Goal: Book appointment/travel/reservation

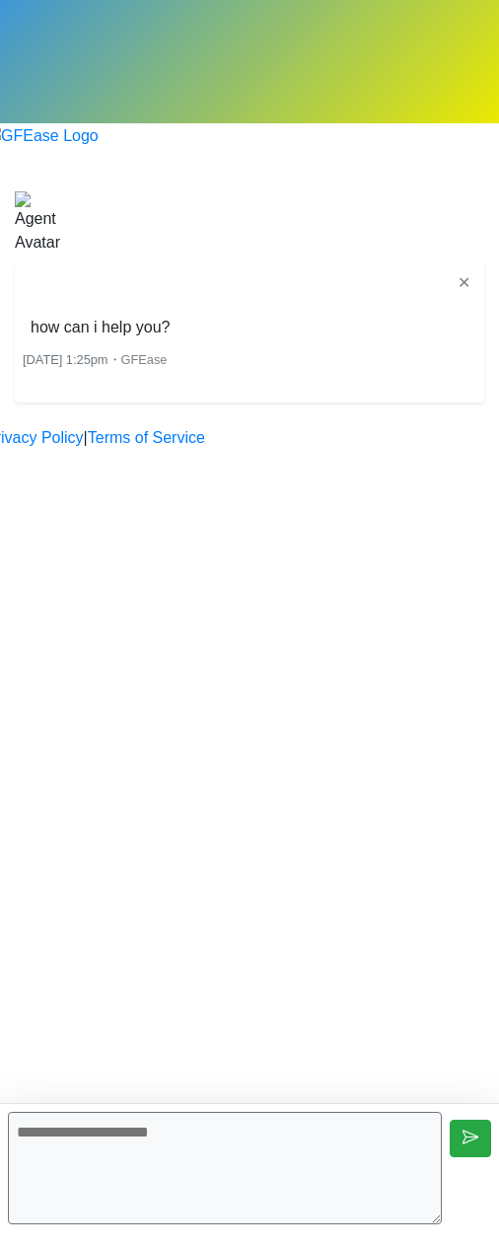
click at [339, 1160] on textarea at bounding box center [225, 1168] width 434 height 112
type textarea "**********"
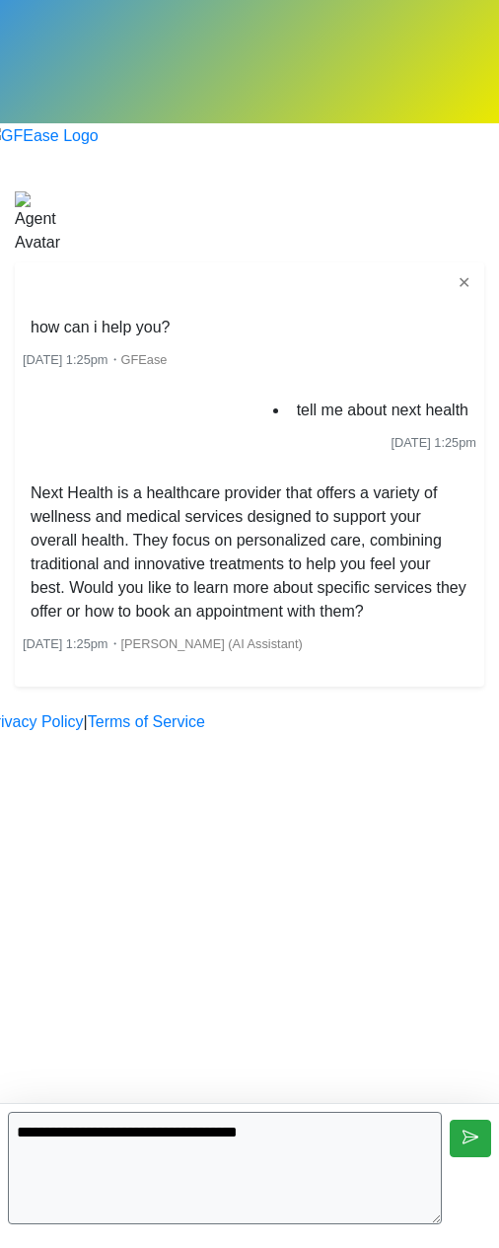
type textarea "**********"
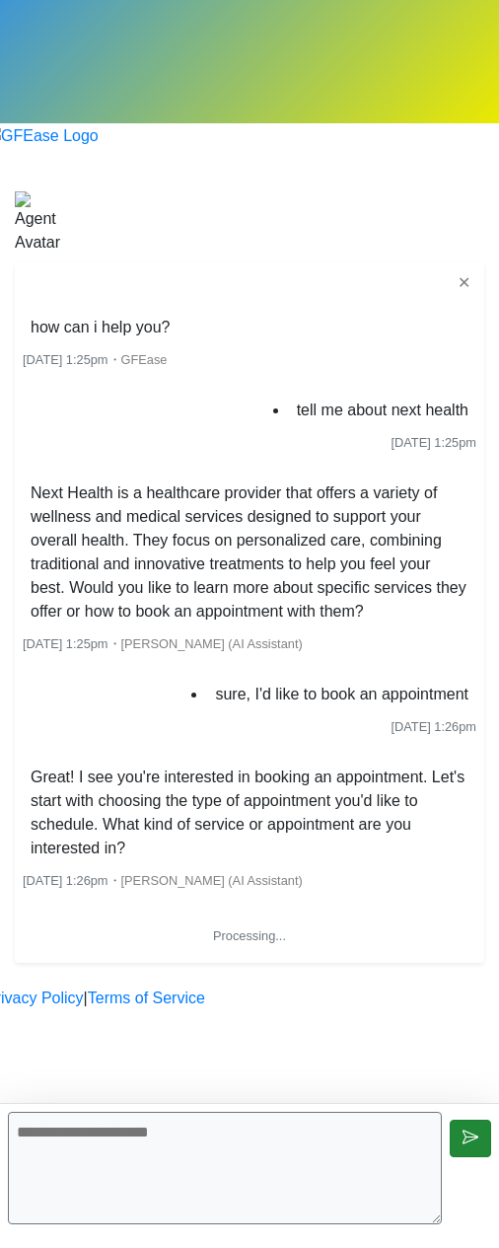
scroll to position [99, 0]
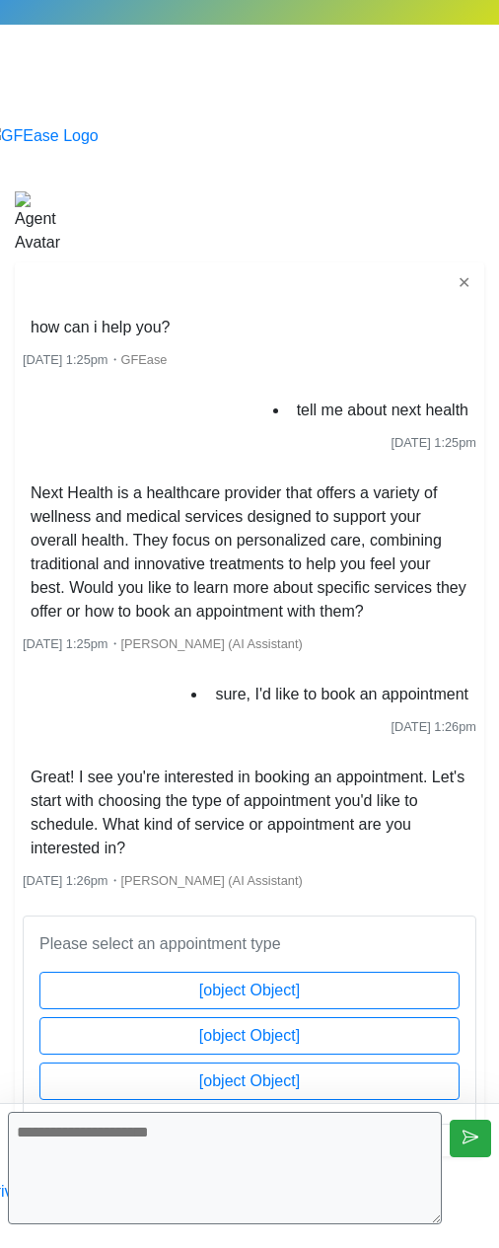
click at [390, 1061] on div "✕ how can i help you? [DATE] 1:25pm ・ GFEase tell me about next health [DATE] 1…" at bounding box center [250, 709] width 470 height 894
click at [195, 1151] on textarea at bounding box center [225, 1168] width 434 height 112
type textarea "**********"
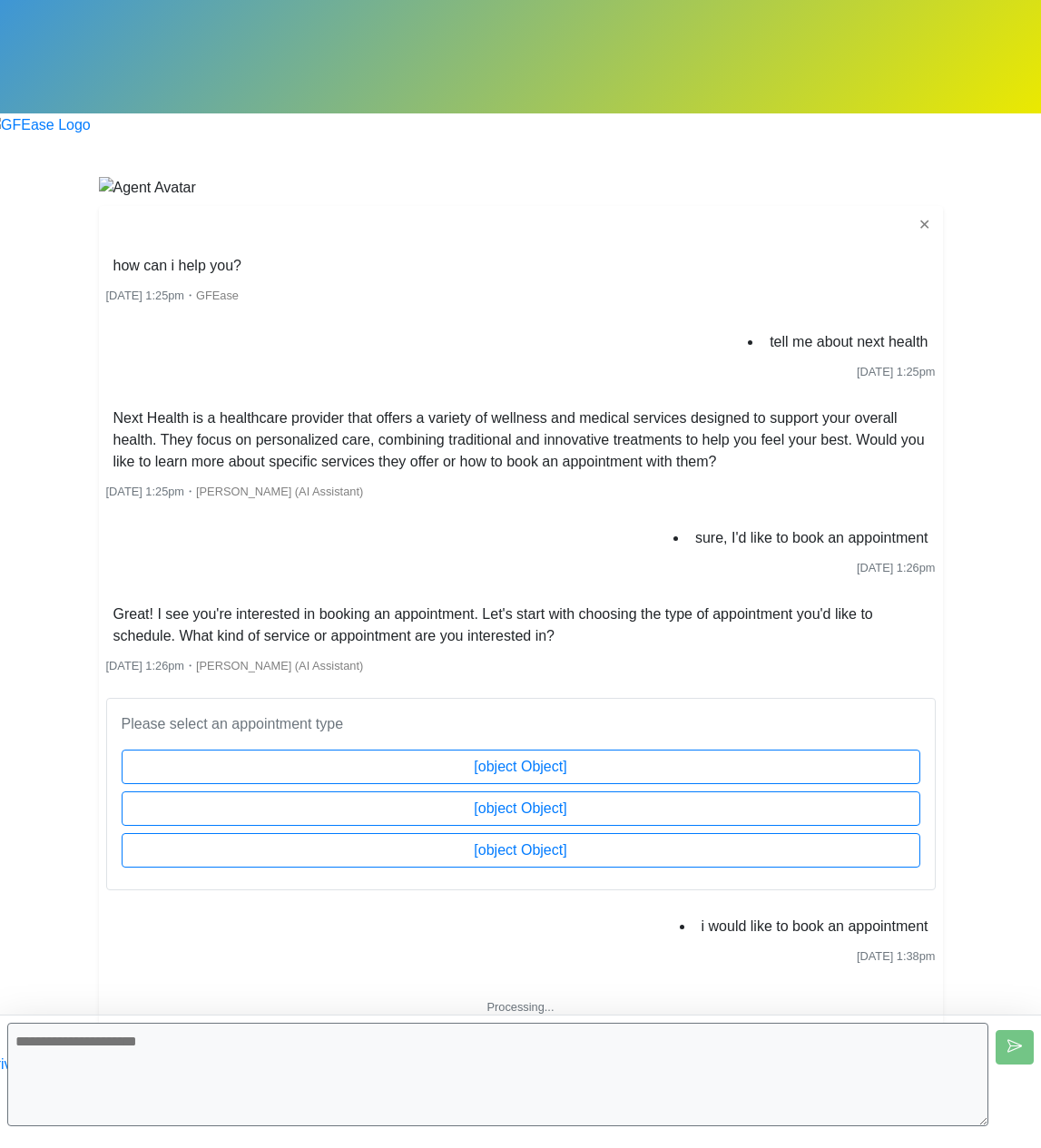
scroll to position [0, 0]
click at [381, 1060] on textarea at bounding box center [498, 1074] width 981 height 103
type textarea "**********"
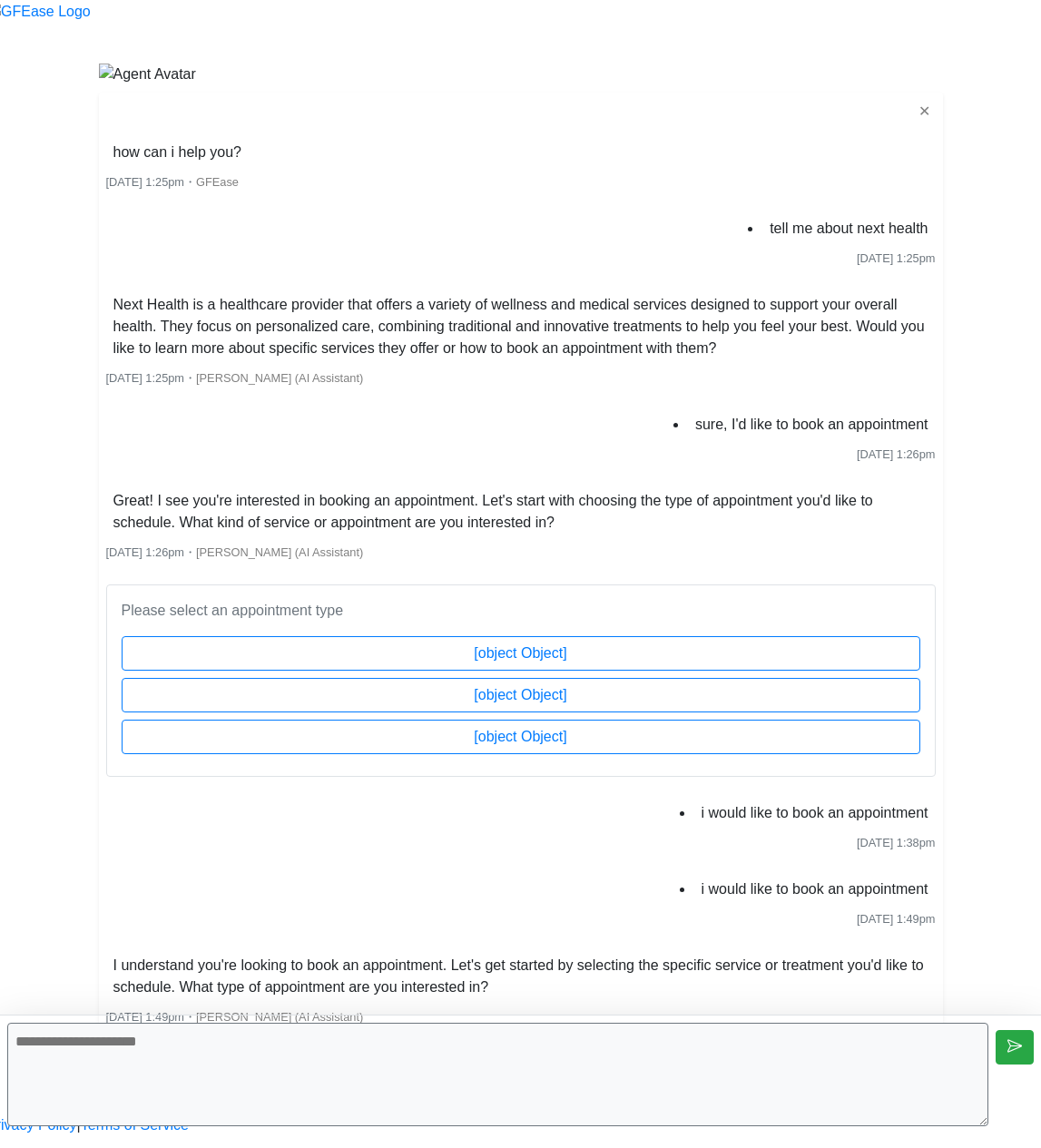
scroll to position [541, 0]
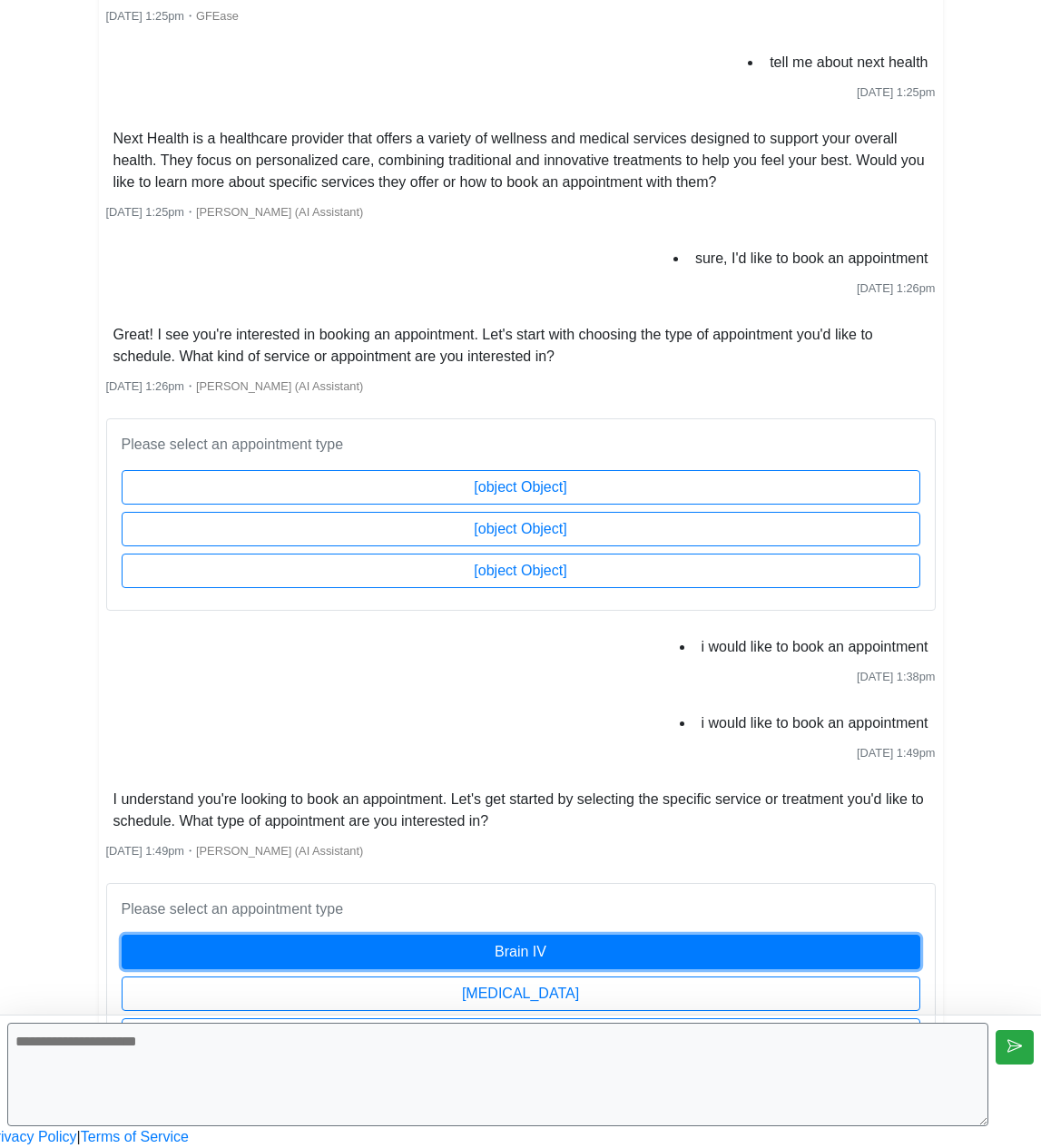
click at [560, 935] on button "Brain IV" at bounding box center [520, 951] width 798 height 34
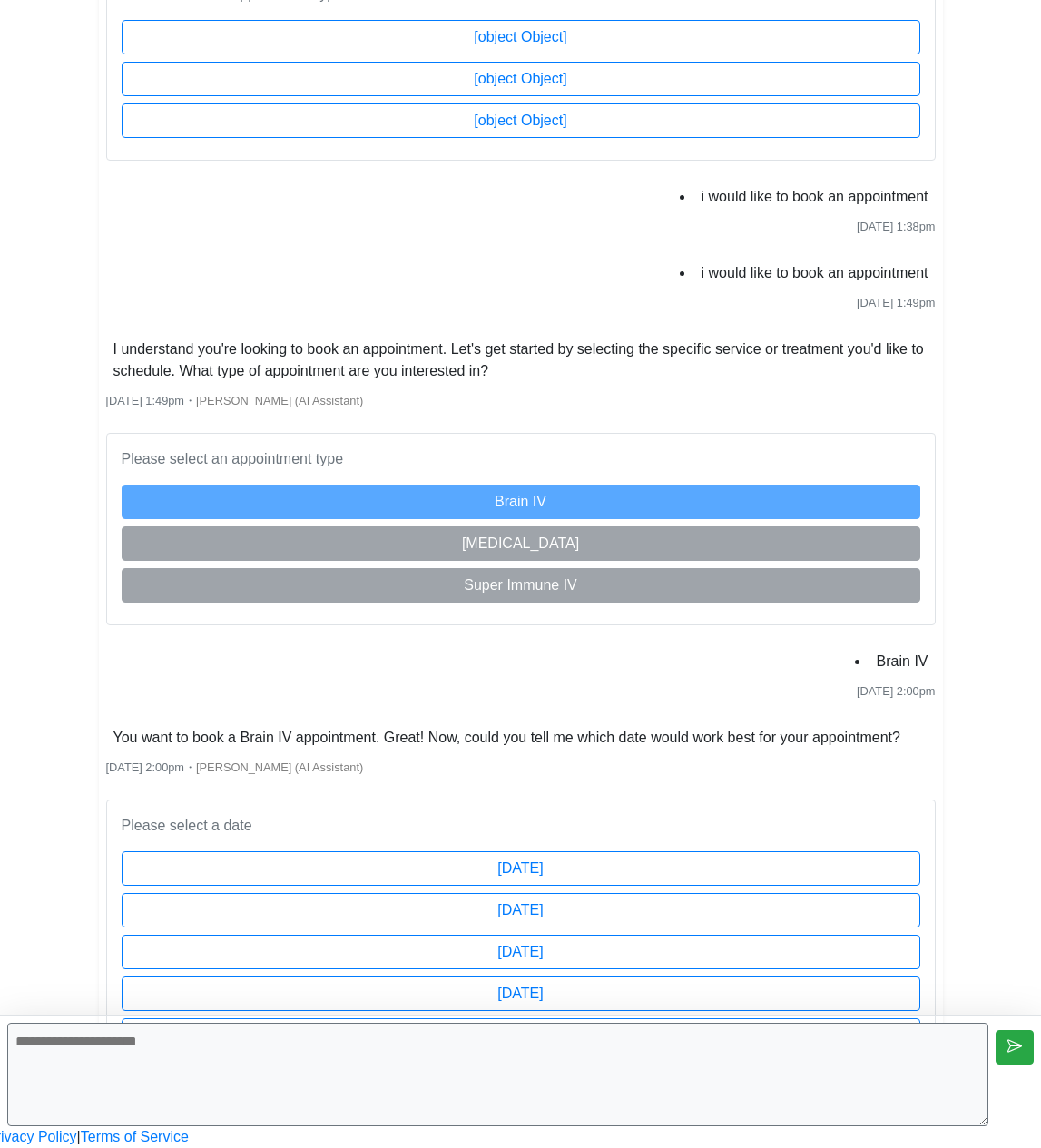
scroll to position [1013, 0]
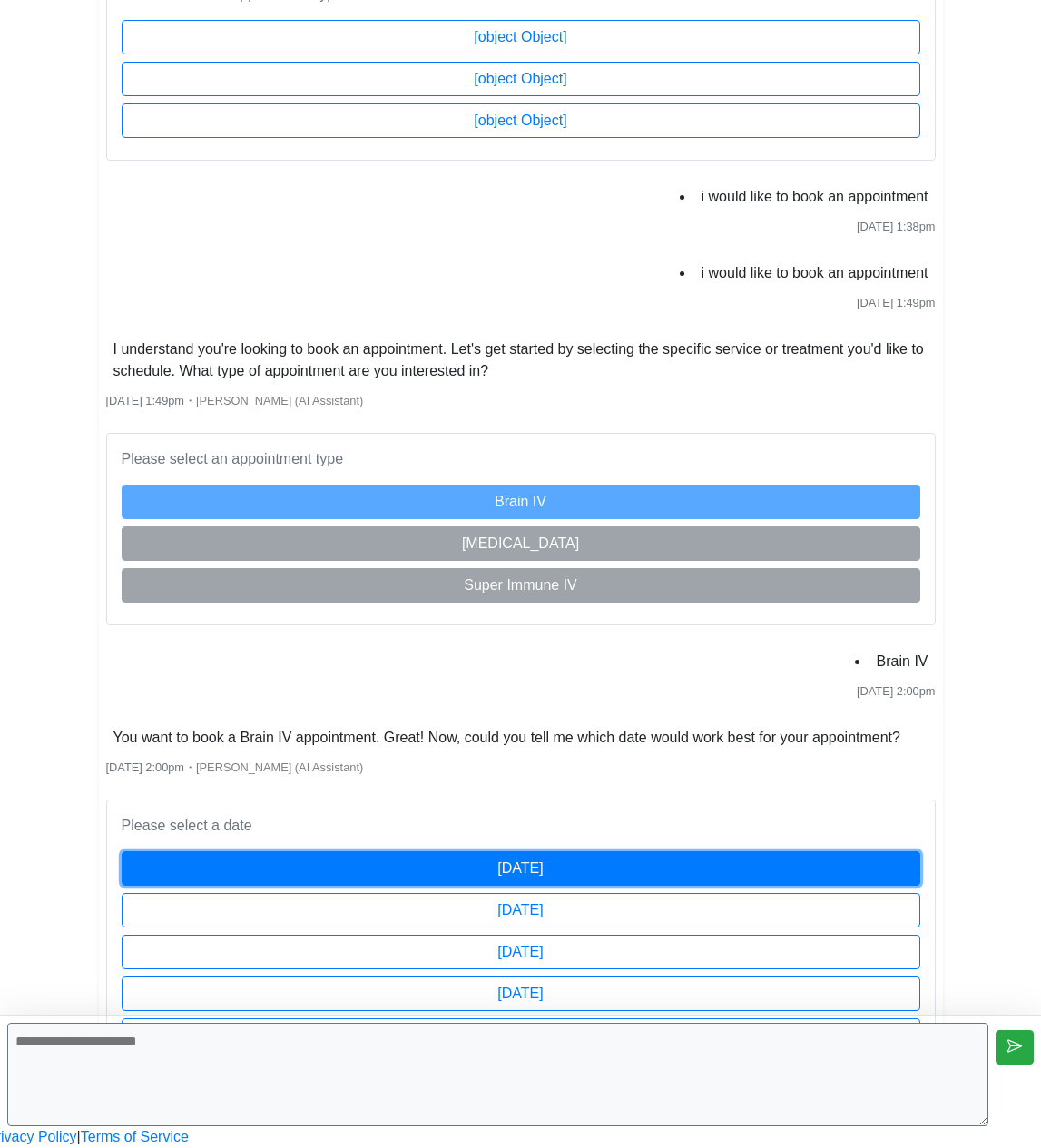
click at [691, 852] on button "[DATE]" at bounding box center [520, 868] width 798 height 34
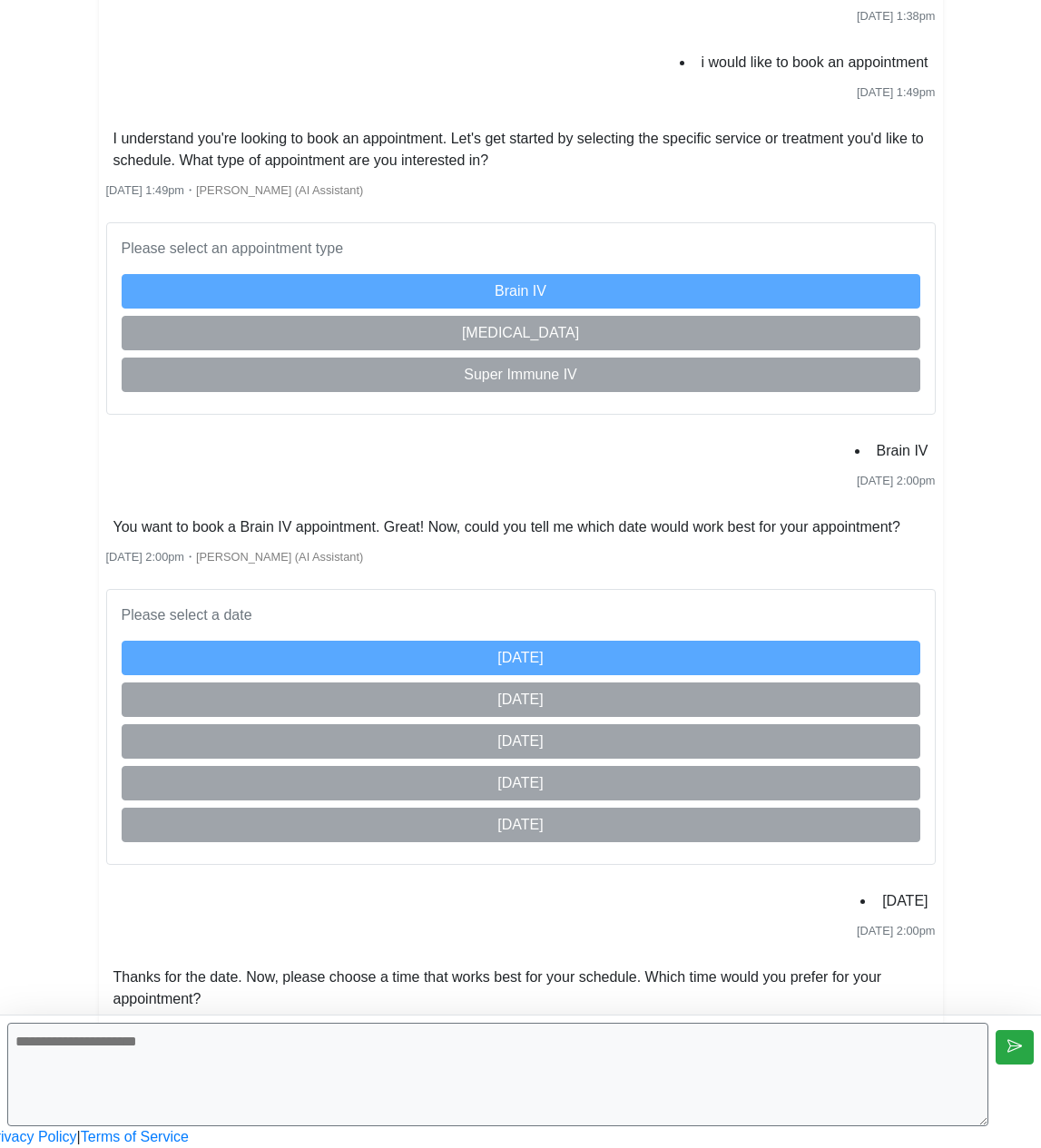
scroll to position [1485, 0]
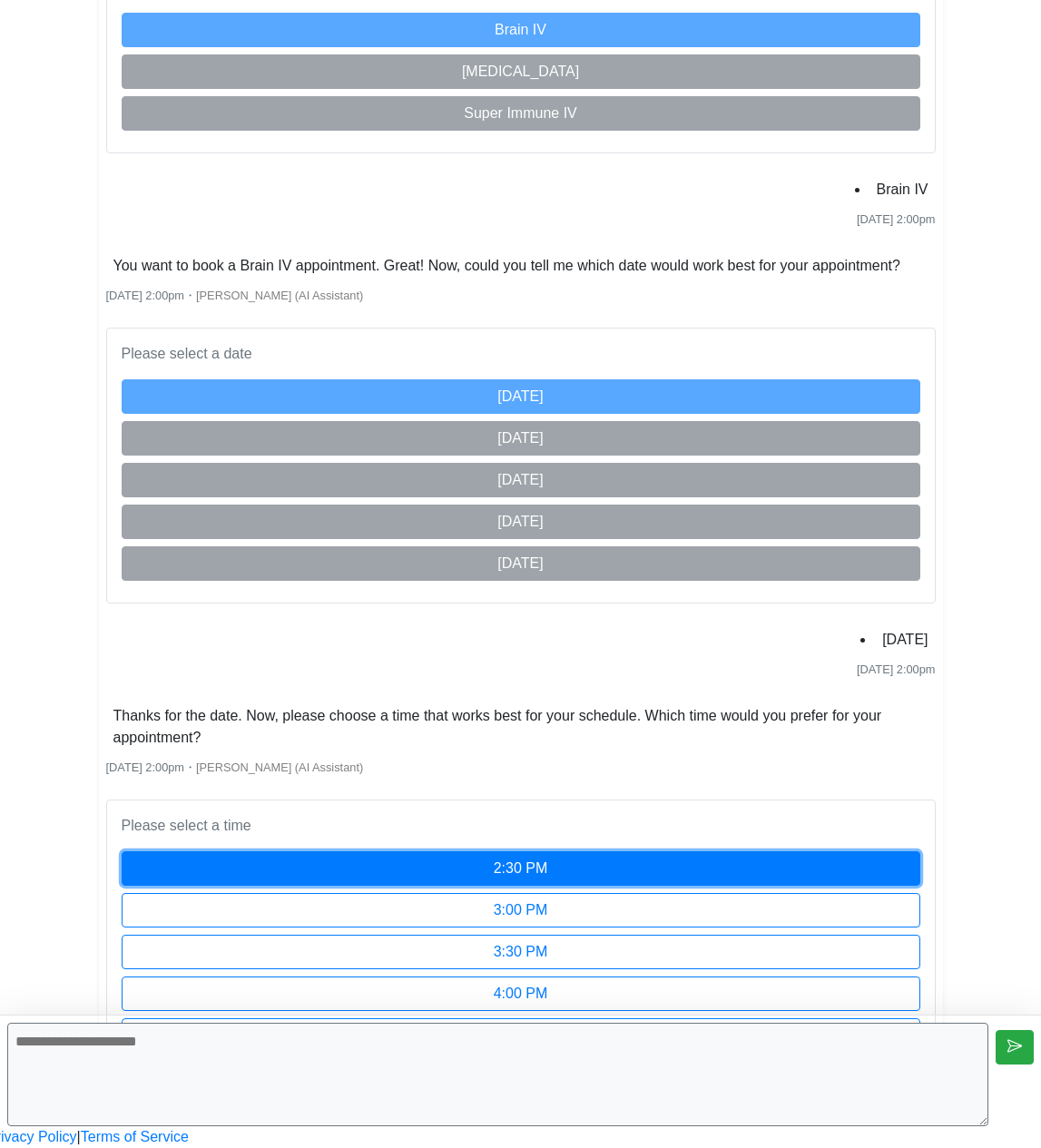
click at [725, 852] on button "2:30 PM" at bounding box center [520, 868] width 798 height 34
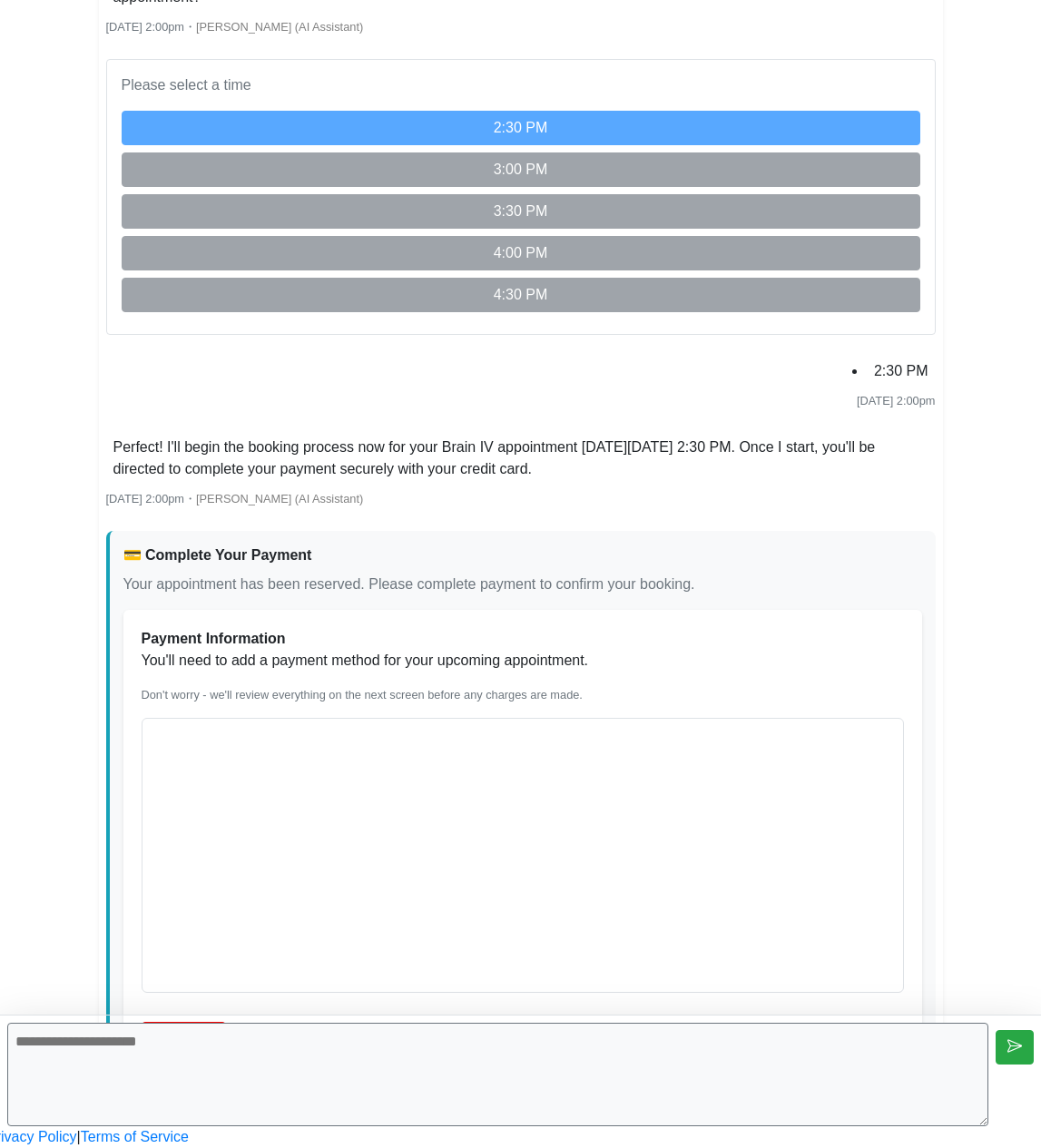
scroll to position [2329, 0]
click at [227, 1022] on button "Add Card" at bounding box center [184, 1039] width 86 height 34
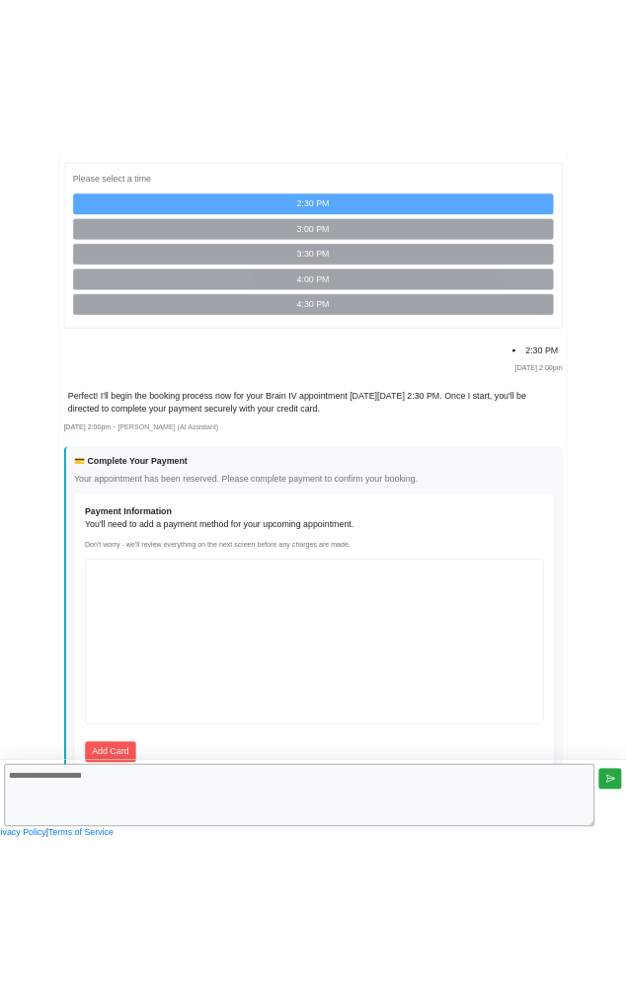
scroll to position [2198, 0]
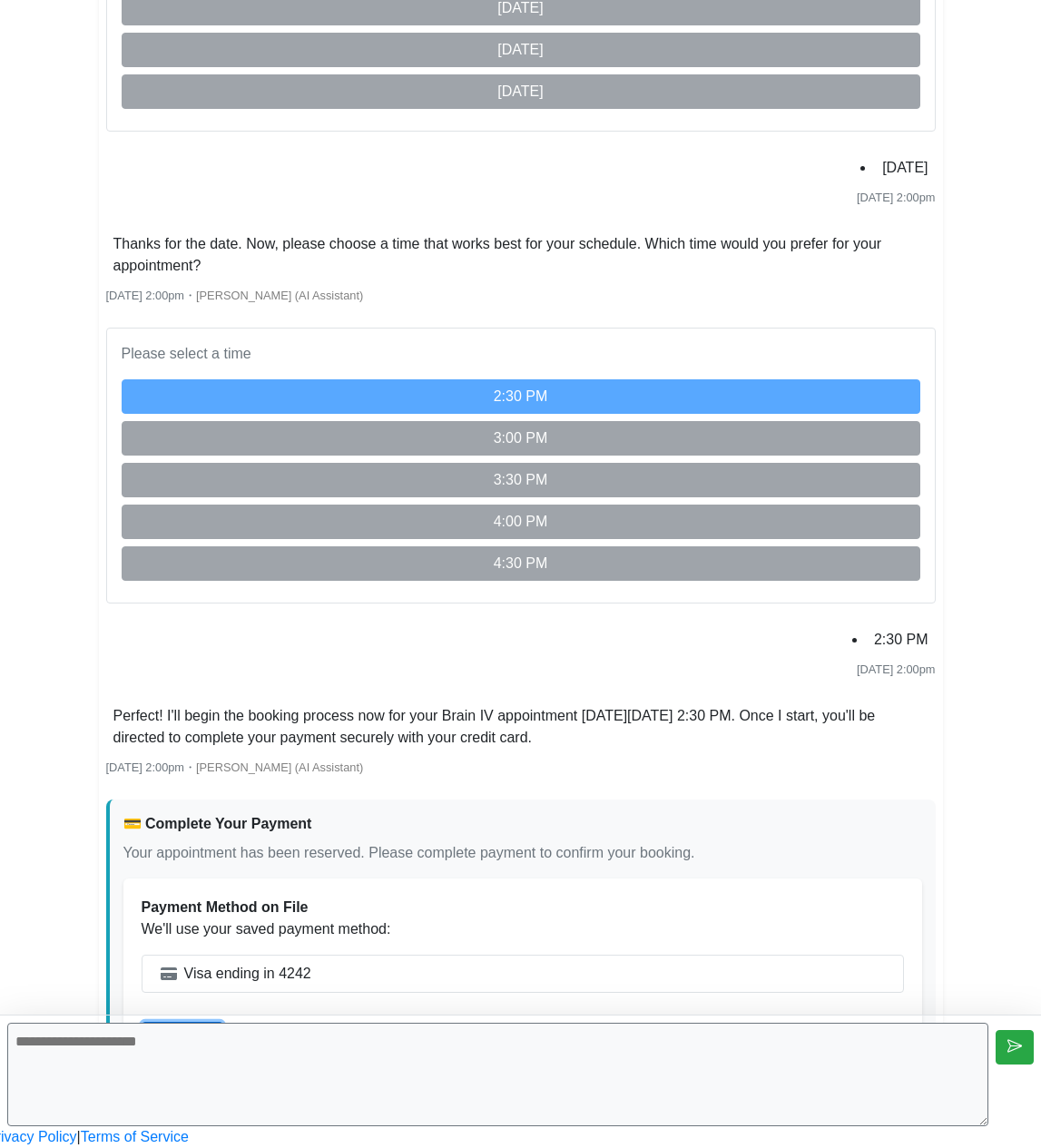
click at [223, 1022] on button "Continue" at bounding box center [182, 1039] width 82 height 34
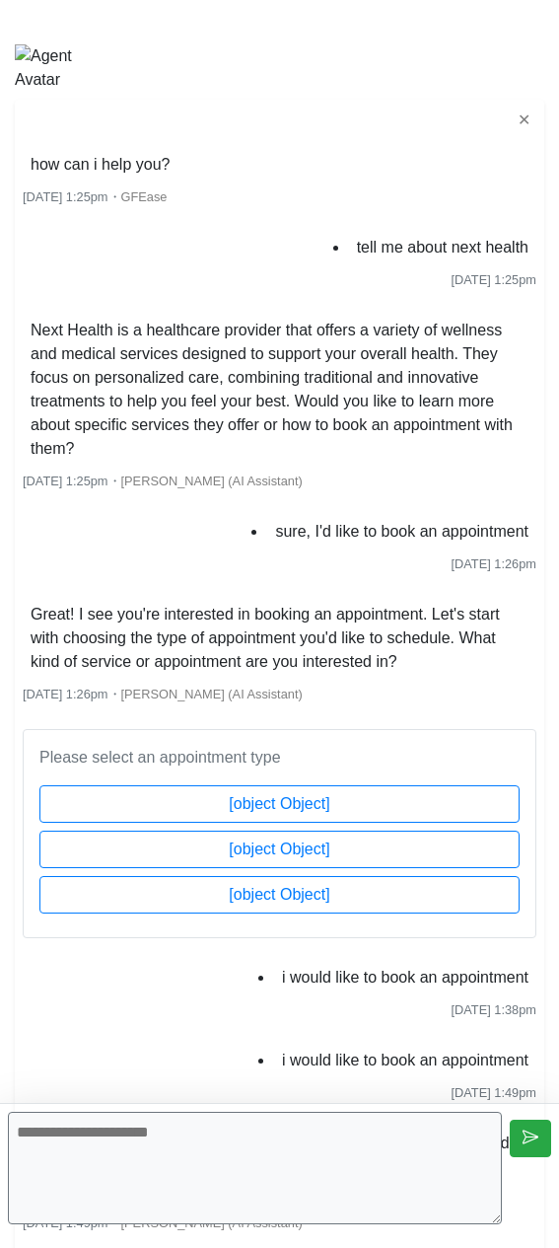
scroll to position [0, 0]
